Goal: Task Accomplishment & Management: Complete application form

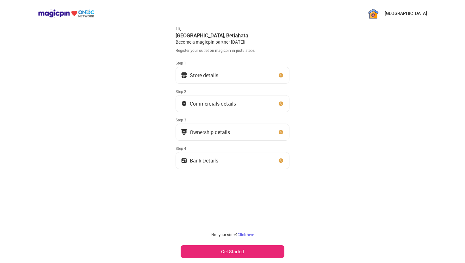
click at [269, 132] on div "Ownership details" at bounding box center [229, 132] width 97 height 6
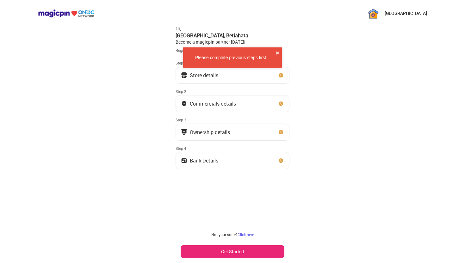
click at [255, 74] on button "Store details" at bounding box center [233, 75] width 114 height 17
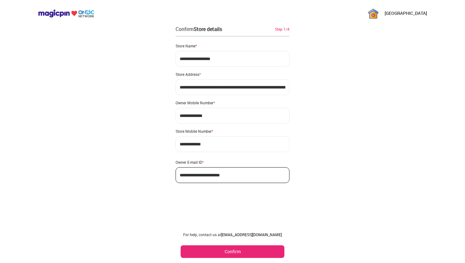
click at [254, 250] on button "Confirm" at bounding box center [233, 251] width 104 height 13
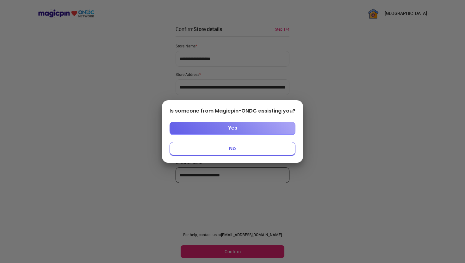
click at [237, 151] on button "No" at bounding box center [233, 148] width 126 height 13
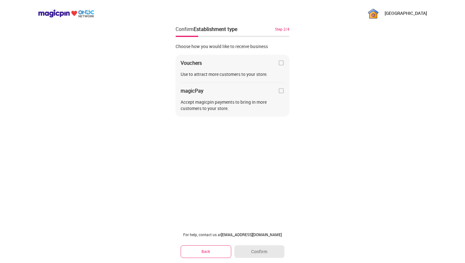
click at [272, 68] on div "Vouchers Use to attract more customers to your store. magicPay Accept magicpin …" at bounding box center [233, 86] width 114 height 62
click at [281, 62] on img at bounding box center [281, 63] width 6 height 6
click at [251, 245] on button "Confirm" at bounding box center [259, 251] width 50 height 13
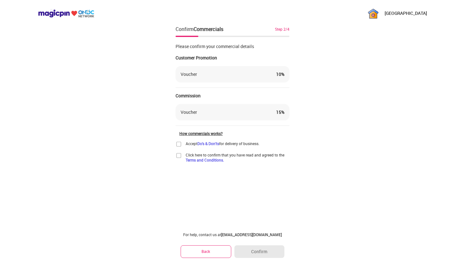
click at [177, 144] on img at bounding box center [179, 144] width 6 height 6
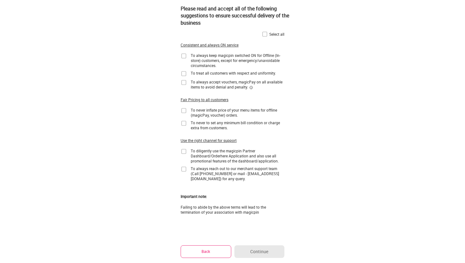
click at [262, 35] on img at bounding box center [265, 34] width 6 height 6
click at [259, 254] on button "Continue" at bounding box center [259, 251] width 50 height 13
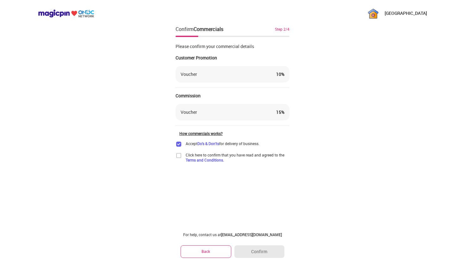
click at [180, 144] on img at bounding box center [179, 144] width 6 height 6
click at [178, 154] on img at bounding box center [179, 155] width 6 height 6
click at [213, 249] on button "Back" at bounding box center [206, 251] width 51 height 12
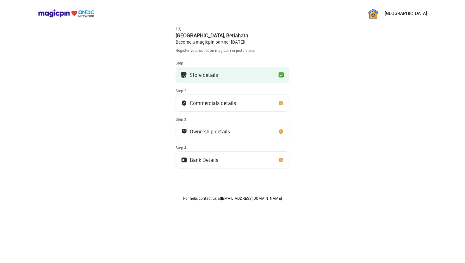
click at [189, 103] on div "Commercials details" at bounding box center [208, 103] width 55 height 6
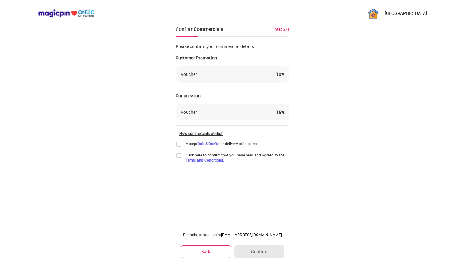
click at [181, 151] on div "Accept Do's & Don'ts for delivery of business. Click here to confirm that you h…" at bounding box center [233, 152] width 114 height 22
click at [180, 154] on img at bounding box center [179, 155] width 6 height 6
click at [178, 145] on img at bounding box center [179, 144] width 6 height 6
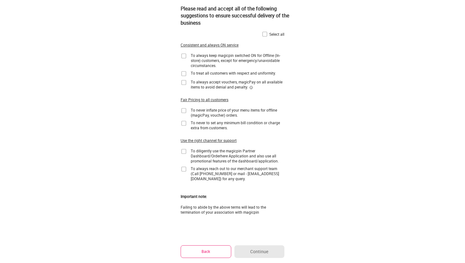
click at [263, 32] on img at bounding box center [265, 34] width 6 height 6
click at [263, 253] on button "Continue" at bounding box center [259, 251] width 50 height 13
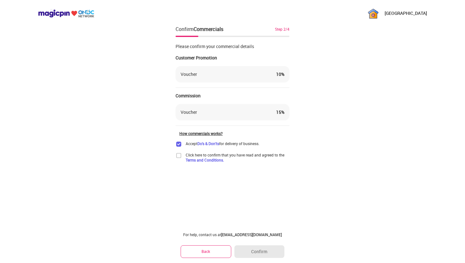
click at [207, 245] on button "Back" at bounding box center [206, 251] width 51 height 12
